Goal: Navigation & Orientation: Find specific page/section

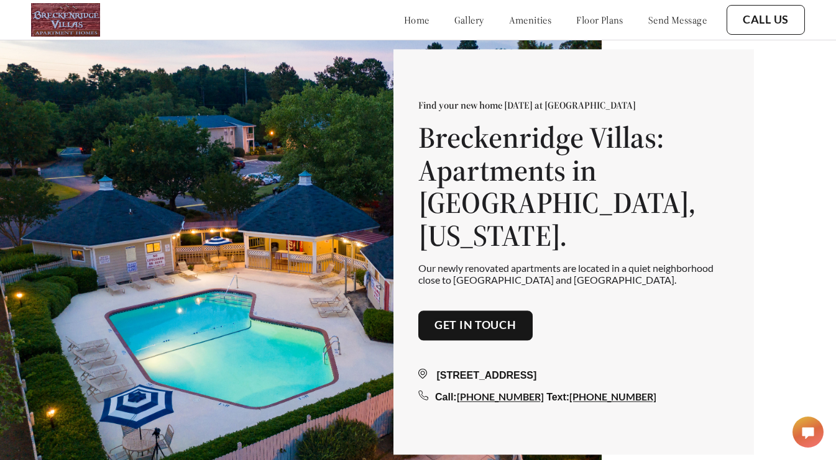
click at [454, 22] on link "gallery" at bounding box center [469, 20] width 30 height 12
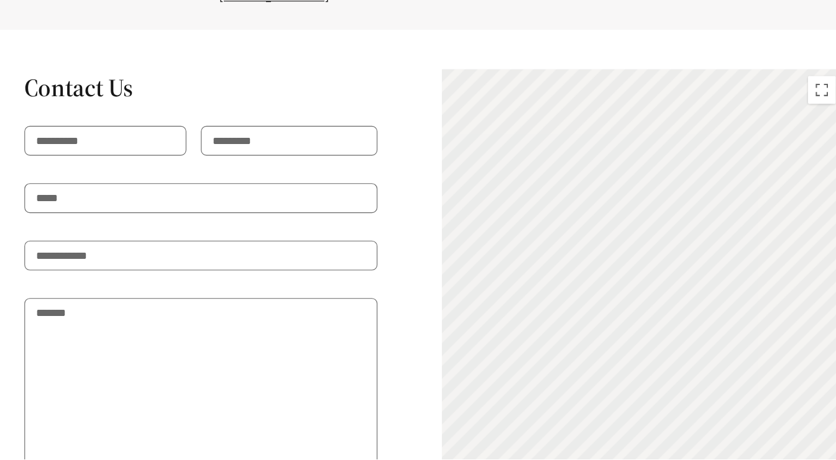
scroll to position [2103, 0]
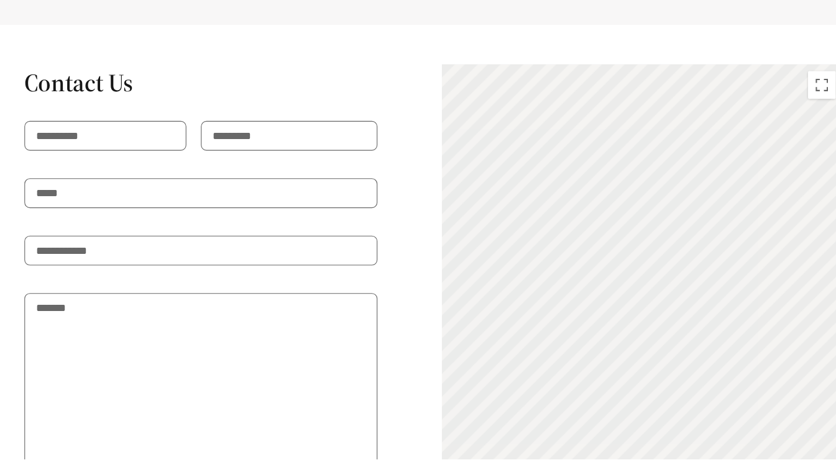
drag, startPoint x: 601, startPoint y: 354, endPoint x: 660, endPoint y: 344, distance: 59.3
click at [660, 344] on div "To activate drag with keyboard, press Alt + Enter. Once in keyboard drag state,…" at bounding box center [605, 337] width 360 height 463
drag, startPoint x: 614, startPoint y: 346, endPoint x: 679, endPoint y: 395, distance: 81.6
drag, startPoint x: 614, startPoint y: 304, endPoint x: 673, endPoint y: 339, distance: 68.3
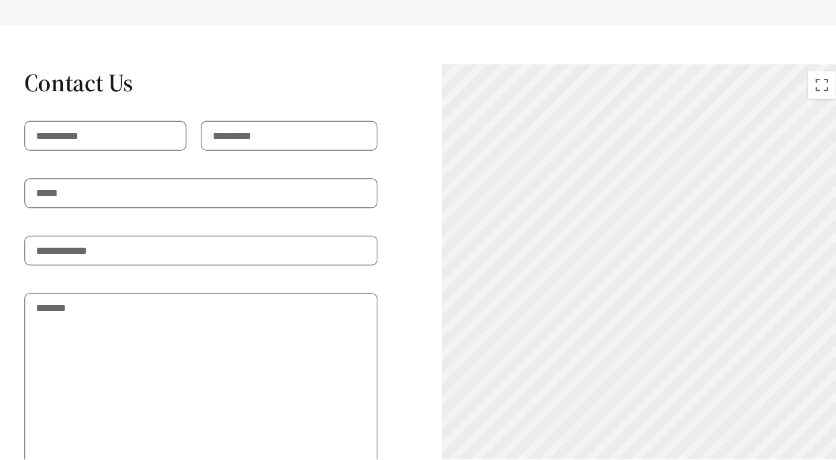
click at [673, 339] on div "To activate drag with keyboard, press Alt + Enter. Once in keyboard drag state,…" at bounding box center [605, 337] width 360 height 463
drag, startPoint x: 665, startPoint y: 219, endPoint x: 671, endPoint y: 331, distance: 112.0
click at [671, 331] on div "To activate drag with keyboard, press Alt + Enter. Once in keyboard drag state,…" at bounding box center [605, 337] width 360 height 463
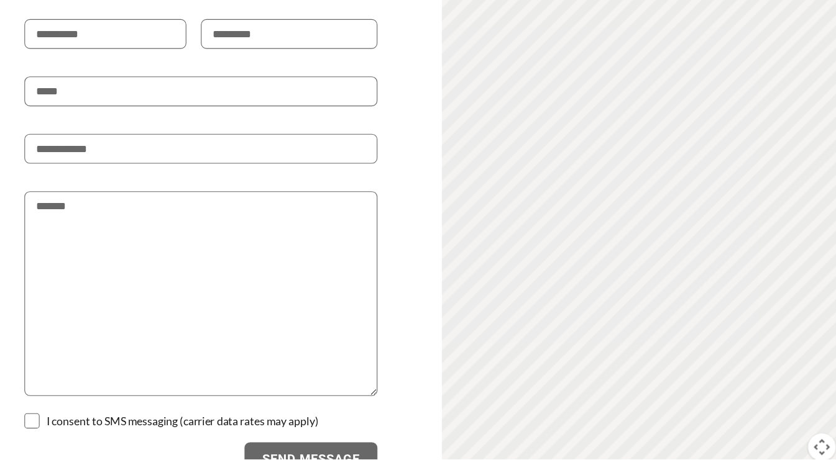
scroll to position [2259, 0]
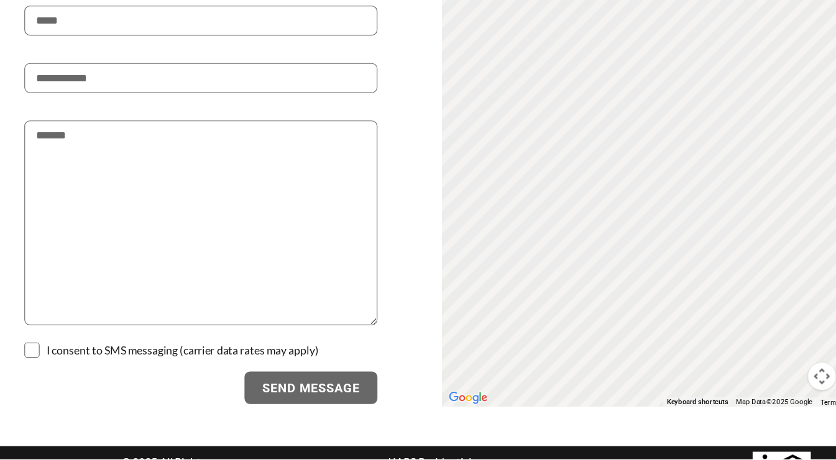
drag, startPoint x: 672, startPoint y: 314, endPoint x: 587, endPoint y: 280, distance: 91.4
click at [587, 280] on div "To activate drag with keyboard, press Alt + Enter. Once in keyboard drag state,…" at bounding box center [605, 181] width 360 height 463
click at [322, 368] on div "Contact Us I consent to SMS messaging (carrier data rates may apply) Send Messa…" at bounding box center [418, 182] width 736 height 464
drag, startPoint x: 689, startPoint y: 289, endPoint x: 558, endPoint y: 282, distance: 131.3
click at [558, 282] on div "To activate drag with keyboard, press Alt + Enter. Once in keyboard drag state,…" at bounding box center [605, 181] width 360 height 463
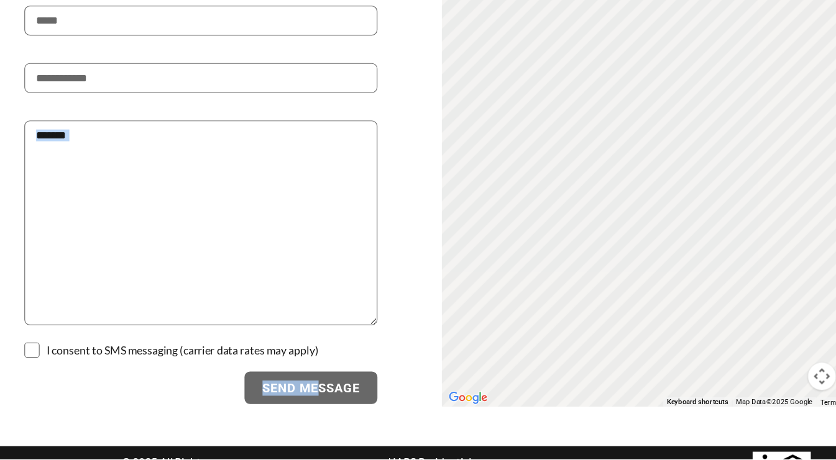
scroll to position [2242, 0]
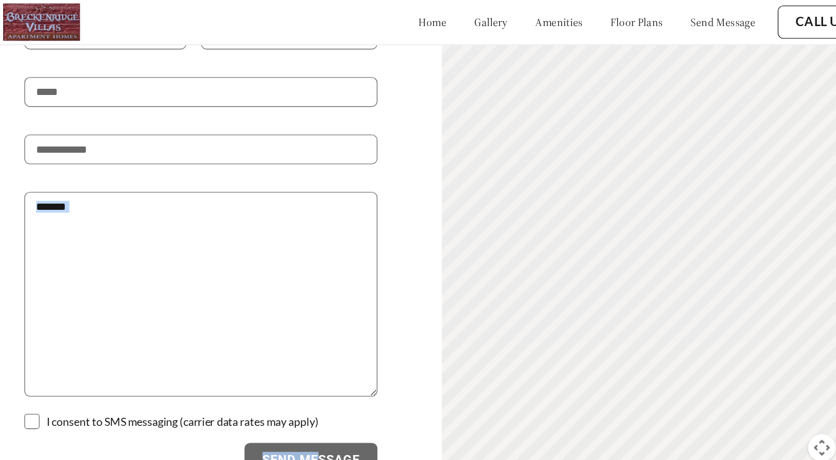
drag, startPoint x: 580, startPoint y: 344, endPoint x: 686, endPoint y: 258, distance: 136.9
click at [686, 258] on div "To activate drag with keyboard, press Alt + Enter. Once in keyboard drag state,…" at bounding box center [605, 198] width 360 height 463
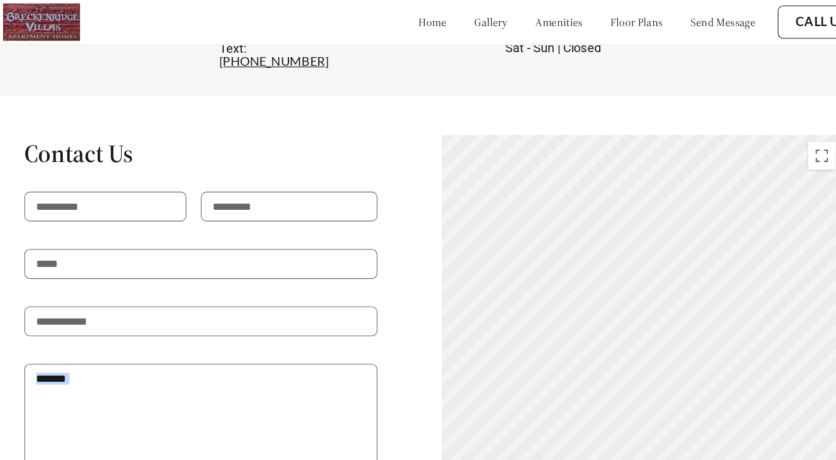
scroll to position [2074, 0]
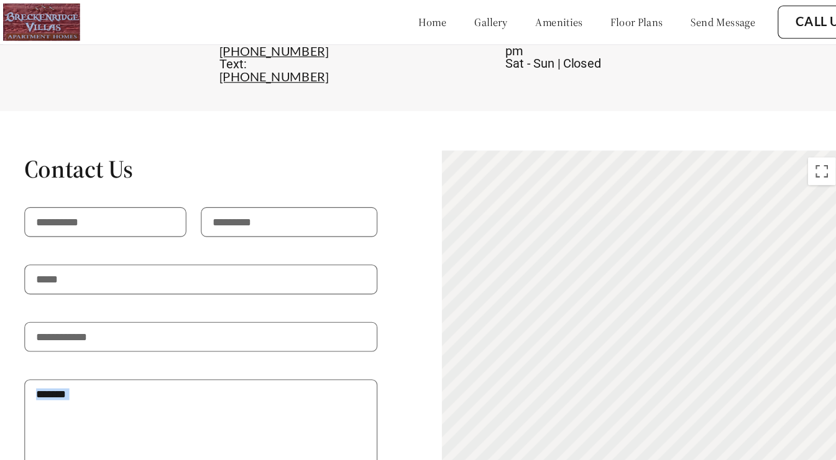
click at [404, 18] on link "home" at bounding box center [416, 20] width 25 height 12
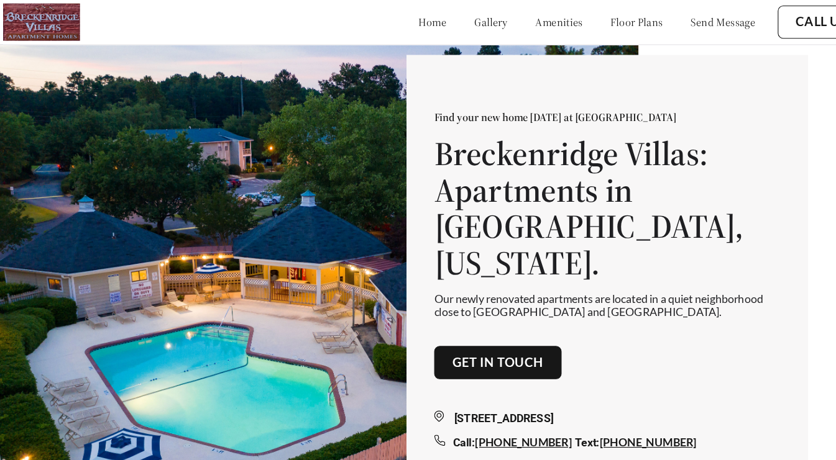
click at [527, 19] on link "amenities" at bounding box center [530, 20] width 43 height 12
click at [404, 17] on link "home" at bounding box center [416, 20] width 25 height 12
